Goal: Transaction & Acquisition: Purchase product/service

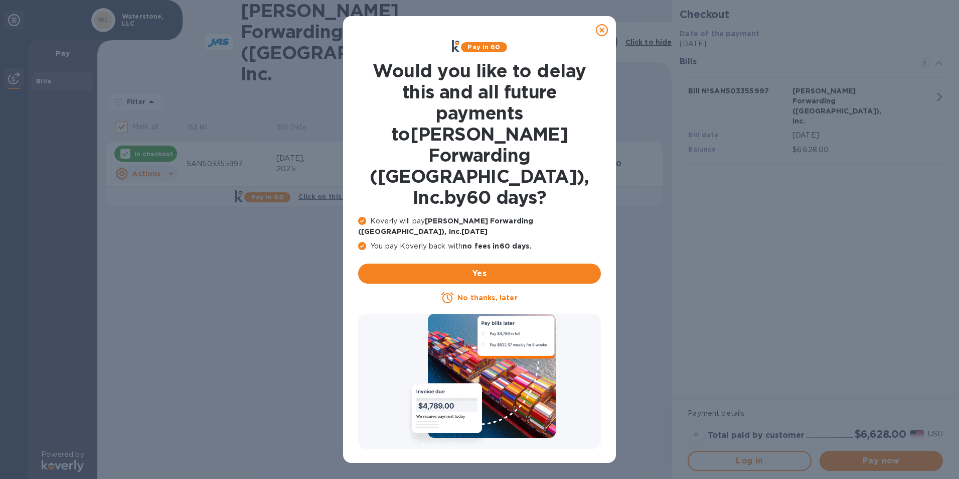
click at [601, 31] on icon at bounding box center [602, 30] width 12 height 12
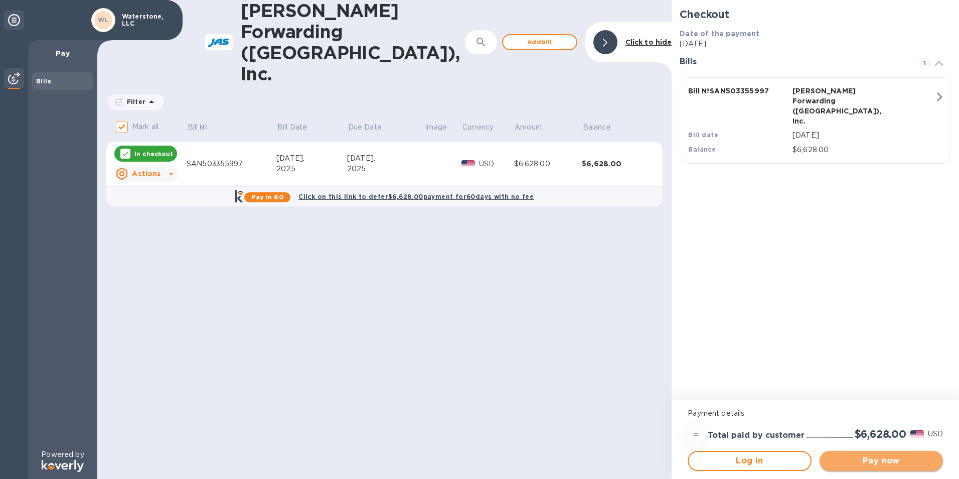
click at [863, 461] on span "Pay now" at bounding box center [881, 461] width 107 height 12
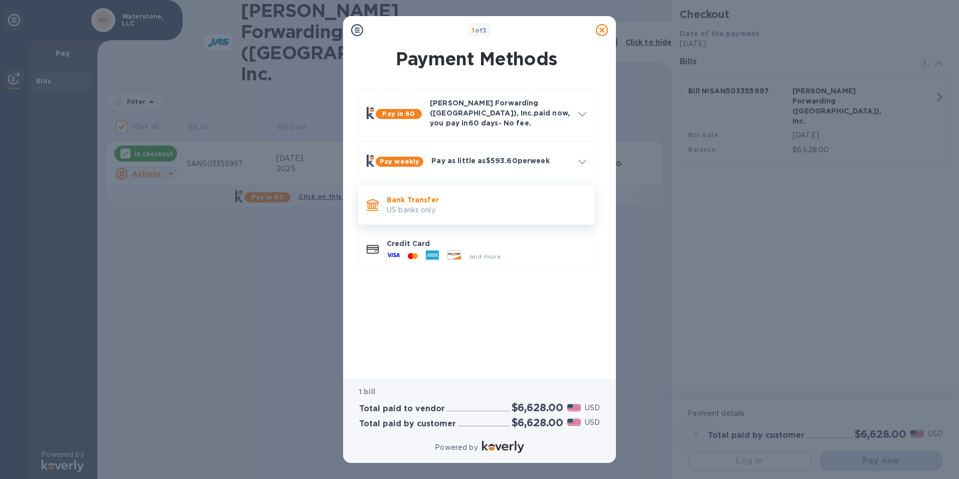
click at [439, 196] on p "Bank Transfer" at bounding box center [487, 200] width 200 height 10
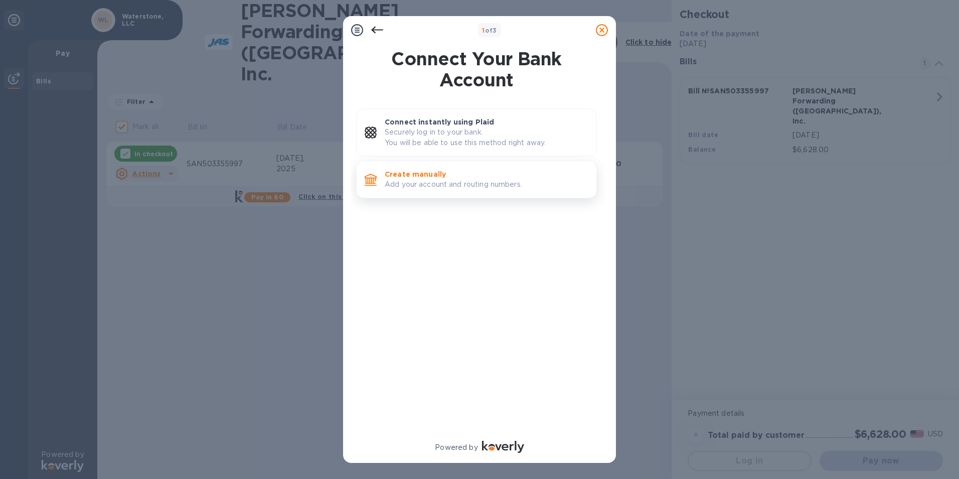
click at [443, 180] on p "Add your account and routing numbers." at bounding box center [487, 184] width 204 height 11
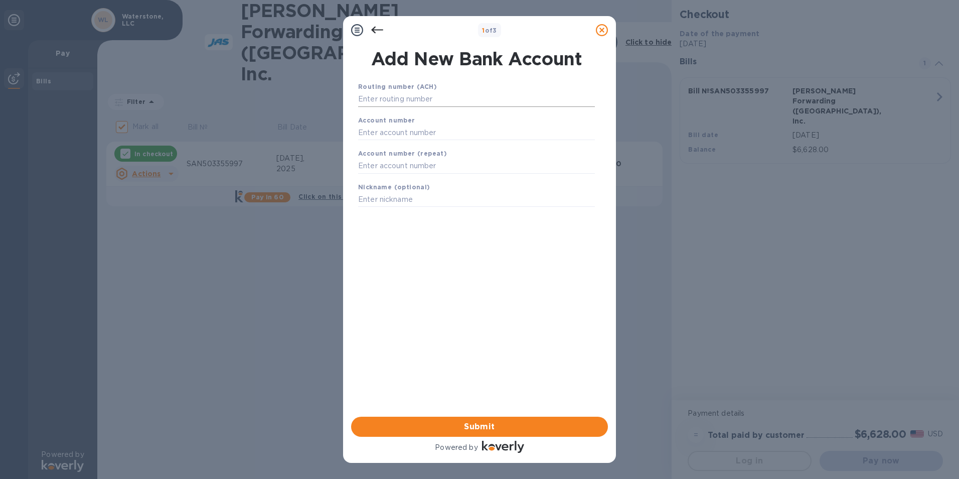
click at [494, 101] on input "text" at bounding box center [476, 99] width 237 height 15
type input "323371076"
click at [432, 140] on input "text" at bounding box center [476, 144] width 237 height 15
type input "59706004579"
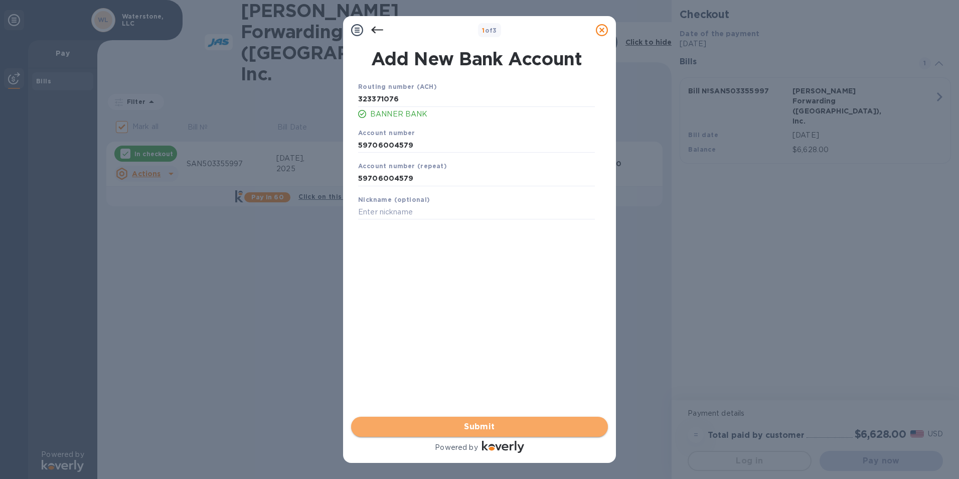
click at [433, 419] on button "Submit" at bounding box center [479, 426] width 257 height 20
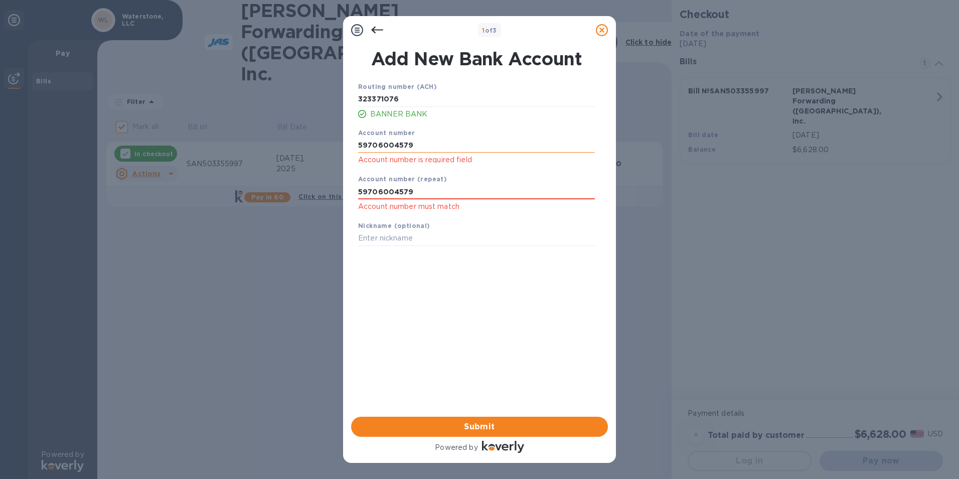
click at [415, 140] on input "59706004579" at bounding box center [476, 144] width 237 height 15
type input "59706004579"
click at [420, 193] on input "59706004579" at bounding box center [476, 191] width 237 height 15
type input "59706004579"
click at [445, 311] on div "Routing number (ACH) [US_BANK_ROUTING_MICR] BANNER BANK Account number [FINANCI…" at bounding box center [476, 235] width 257 height 325
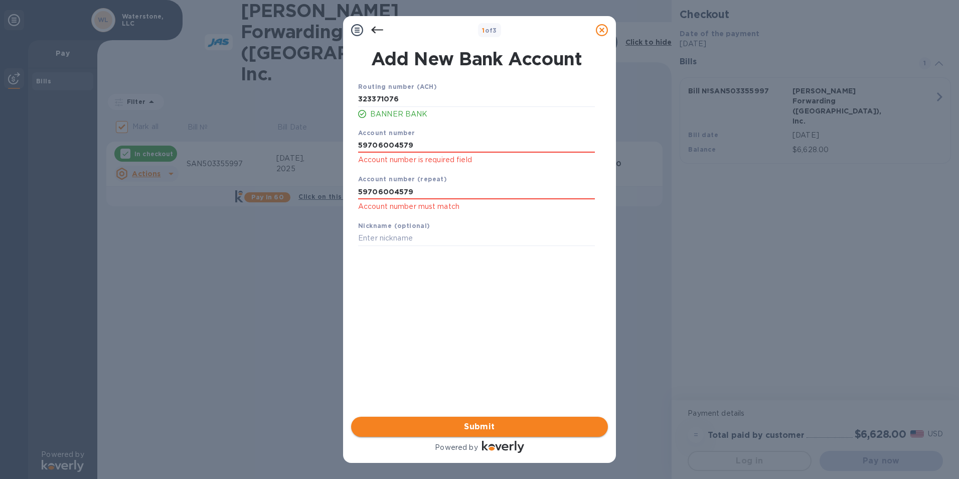
click at [448, 423] on span "Submit" at bounding box center [479, 426] width 241 height 12
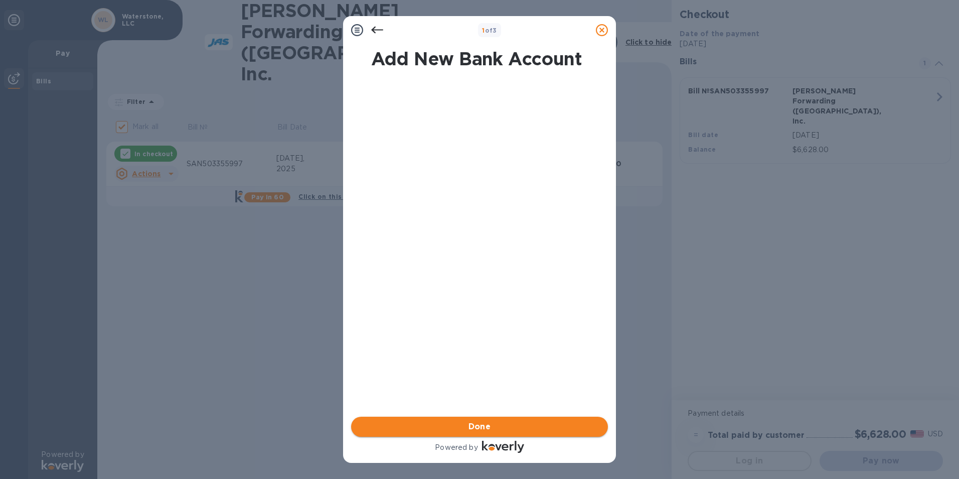
click at [470, 424] on span "Done" at bounding box center [480, 426] width 23 height 12
